Goal: Check status: Check status

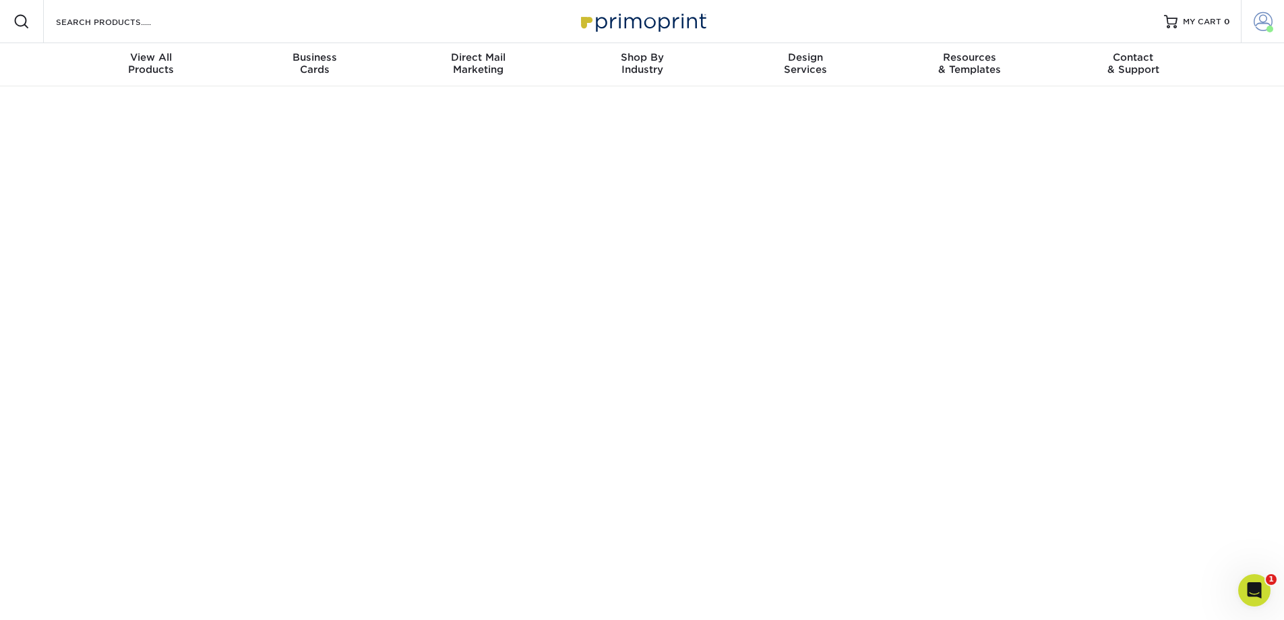
click at [1266, 24] on span at bounding box center [1263, 21] width 19 height 19
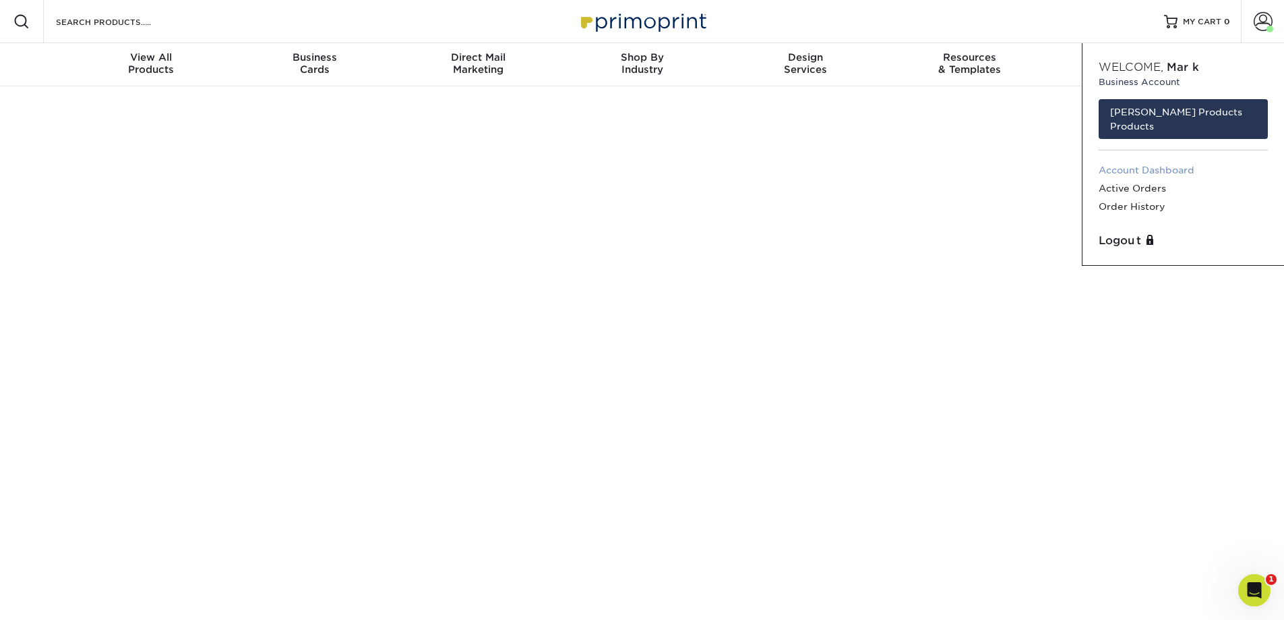
click at [1175, 161] on link "Account Dashboard" at bounding box center [1183, 170] width 169 height 18
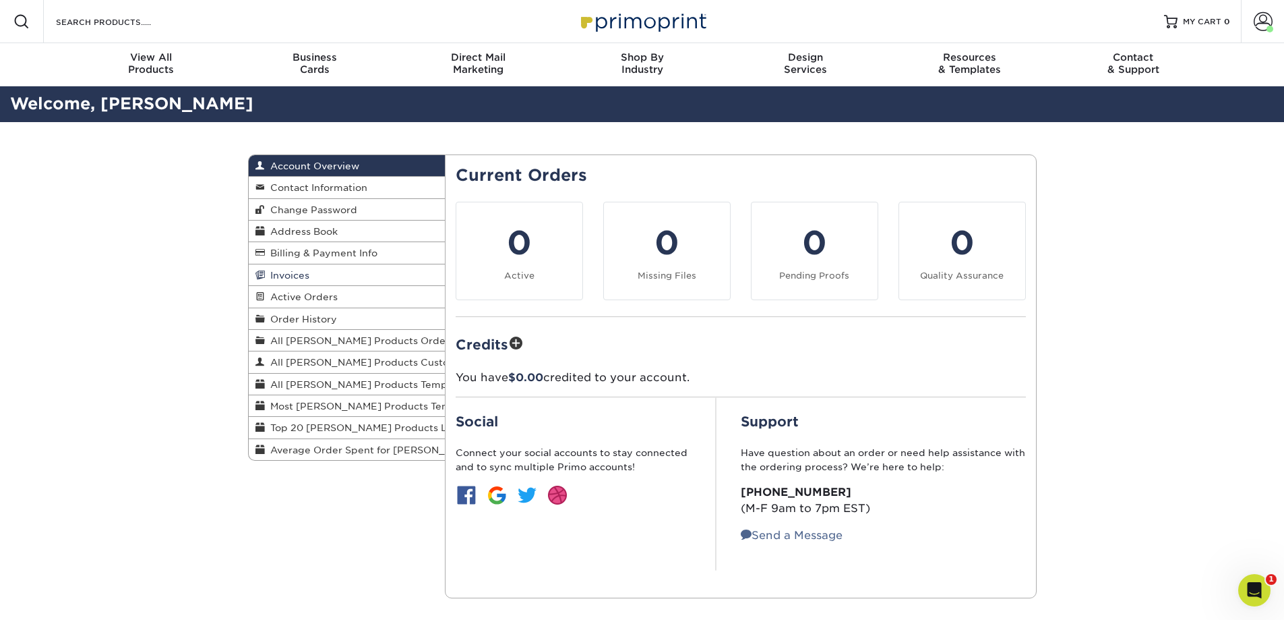
click at [310, 273] on link "Invoices" at bounding box center [347, 275] width 197 height 22
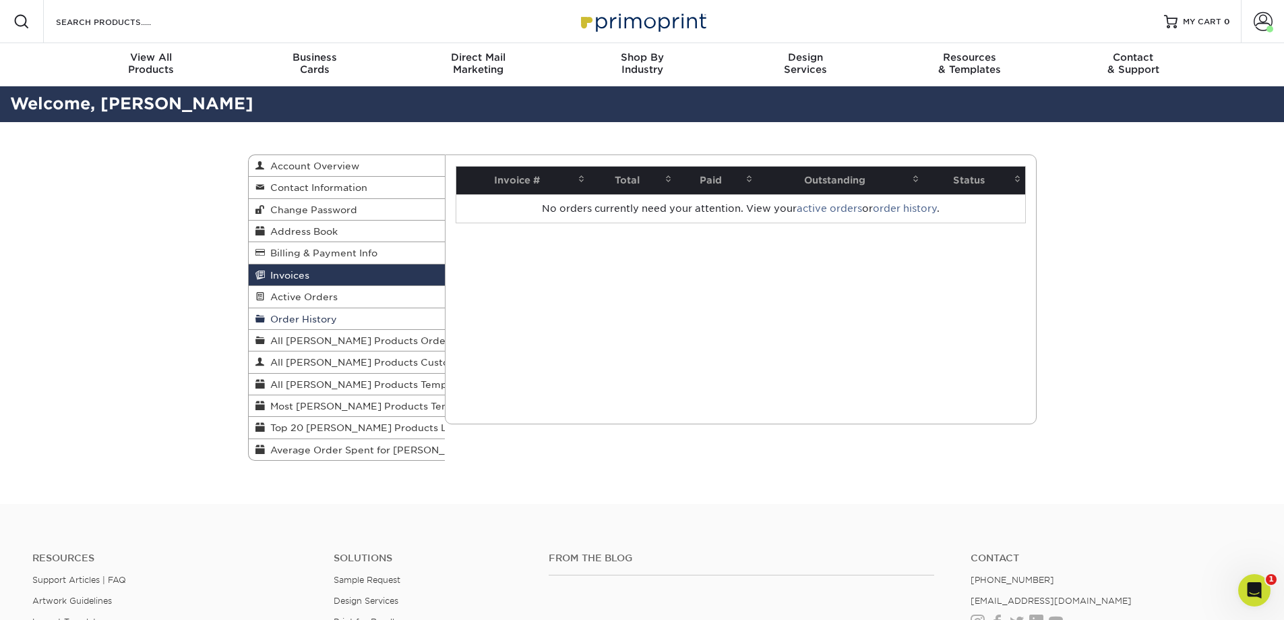
click at [313, 315] on span "Order History" at bounding box center [301, 318] width 72 height 11
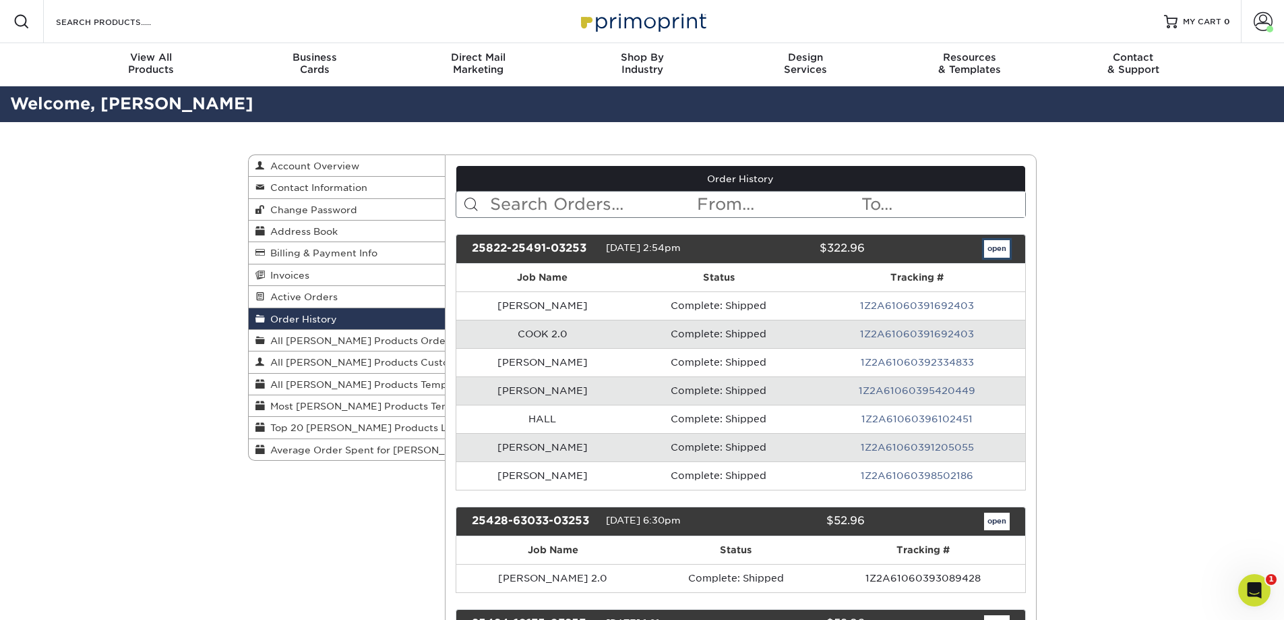
click at [1005, 245] on link "open" at bounding box center [997, 249] width 26 height 18
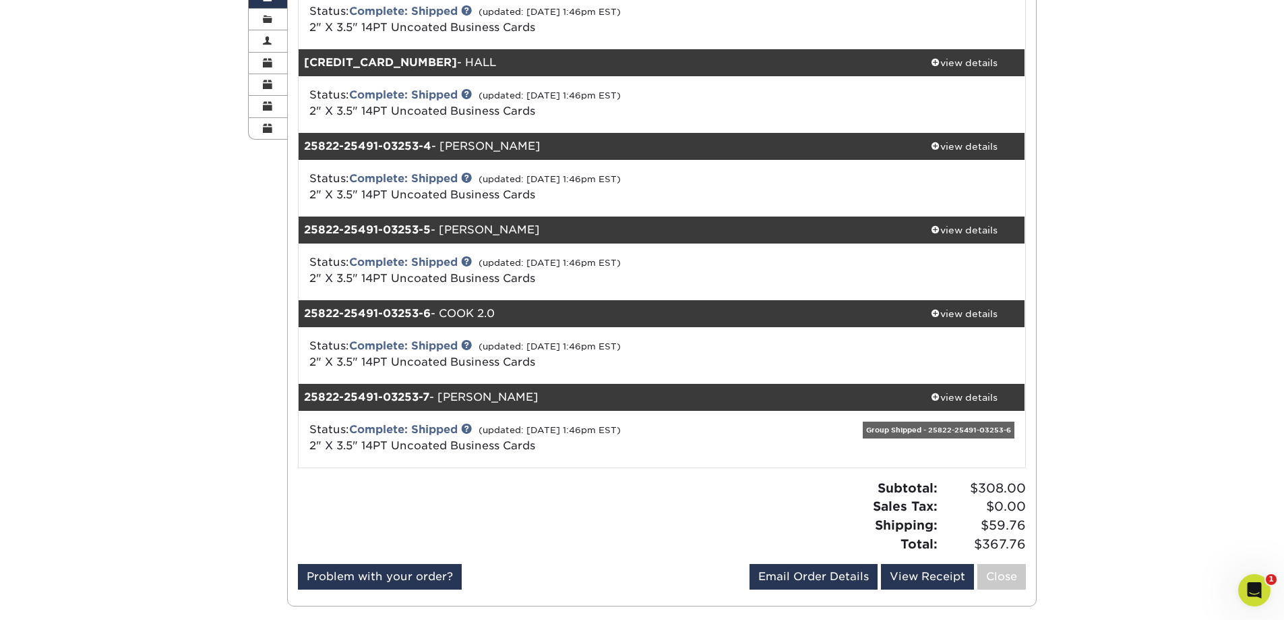
scroll to position [337, 0]
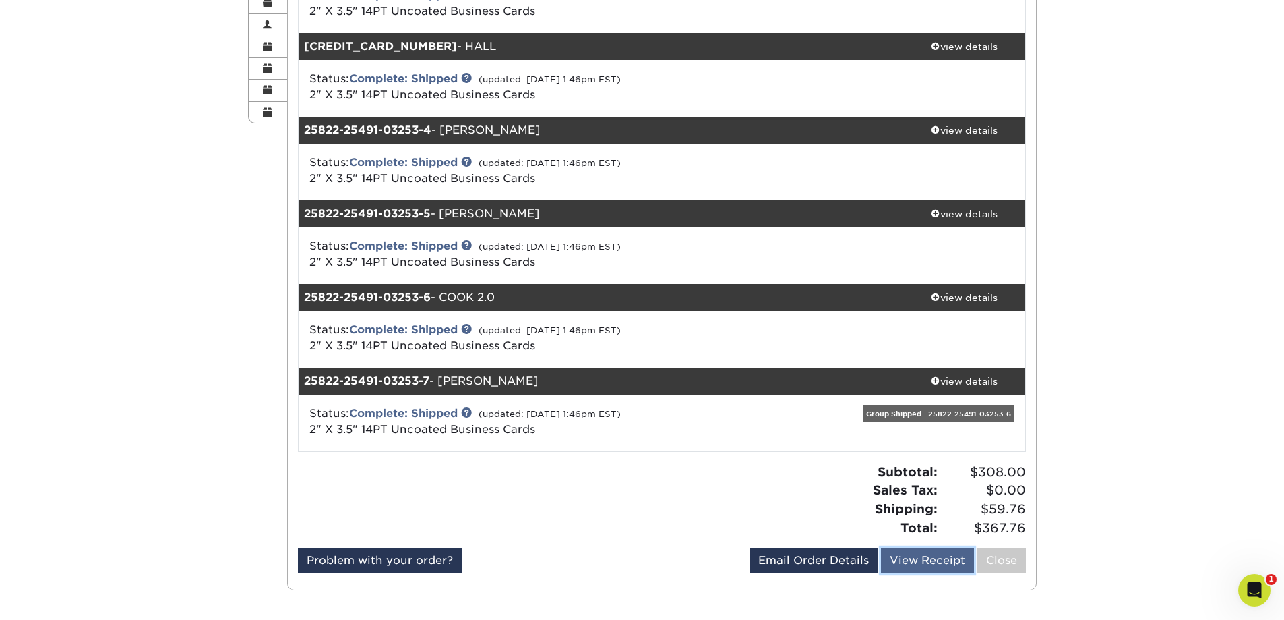
click at [915, 559] on link "View Receipt" at bounding box center [927, 560] width 93 height 26
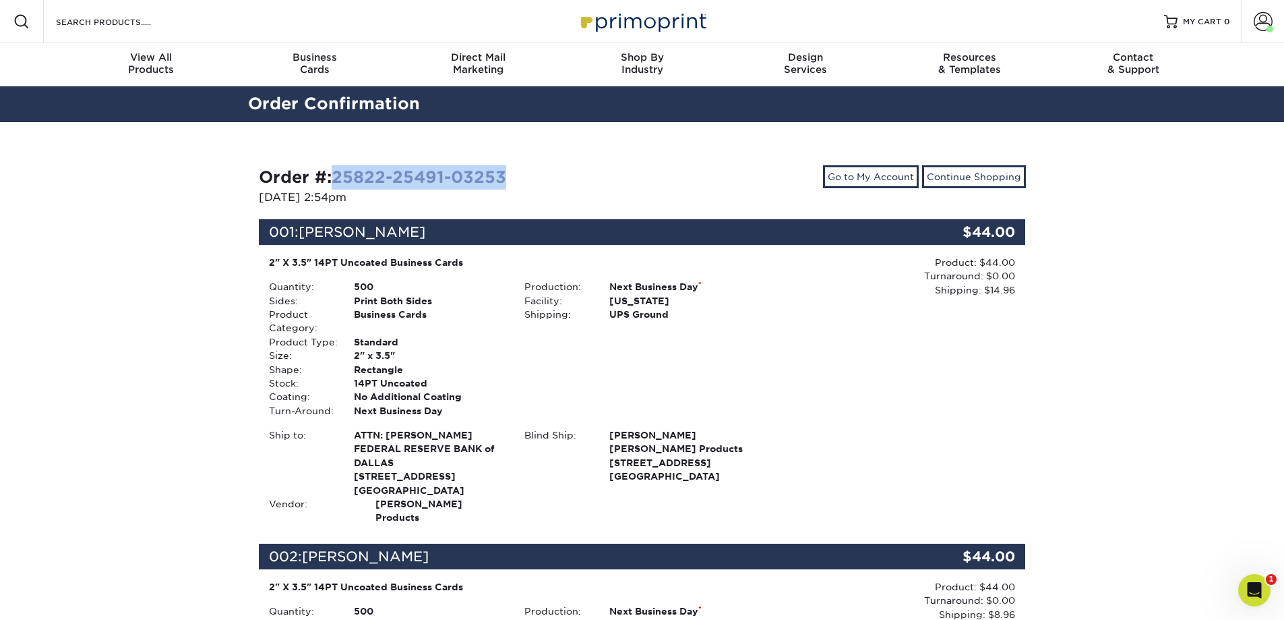
drag, startPoint x: 513, startPoint y: 173, endPoint x: 349, endPoint y: 177, distance: 164.6
copy link "25822-25491-03253"
